Goal: Check status: Check status

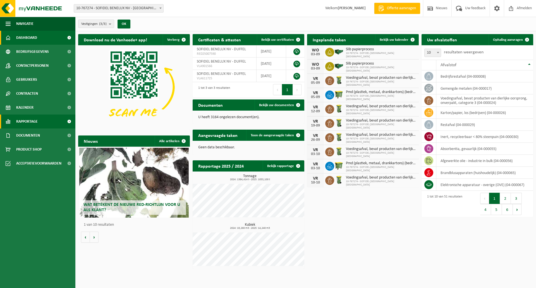
click at [28, 120] on span "Rapportage" at bounding box center [26, 121] width 21 height 14
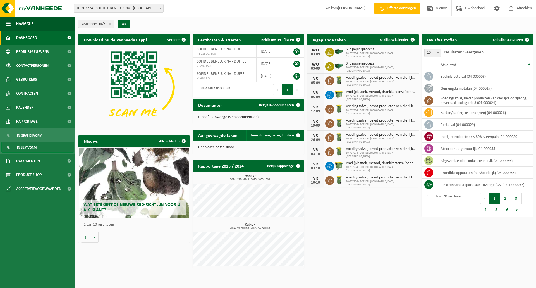
click at [34, 147] on span "In lijstvorm" at bounding box center [27, 147] width 20 height 11
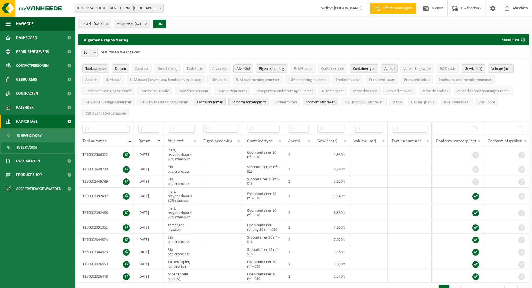
click at [31, 120] on span "Rapportage" at bounding box center [26, 121] width 21 height 14
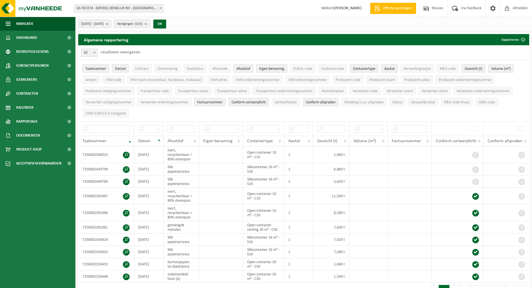
click at [111, 23] on b "submit" at bounding box center [108, 24] width 5 height 8
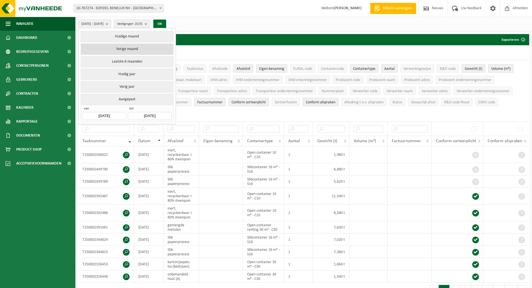
click at [123, 48] on button "Vorige maand" at bounding box center [127, 49] width 92 height 11
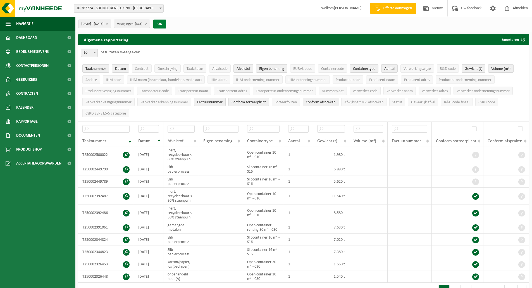
click at [166, 23] on button "OK" at bounding box center [159, 24] width 13 height 9
